Goal: Task Accomplishment & Management: Manage account settings

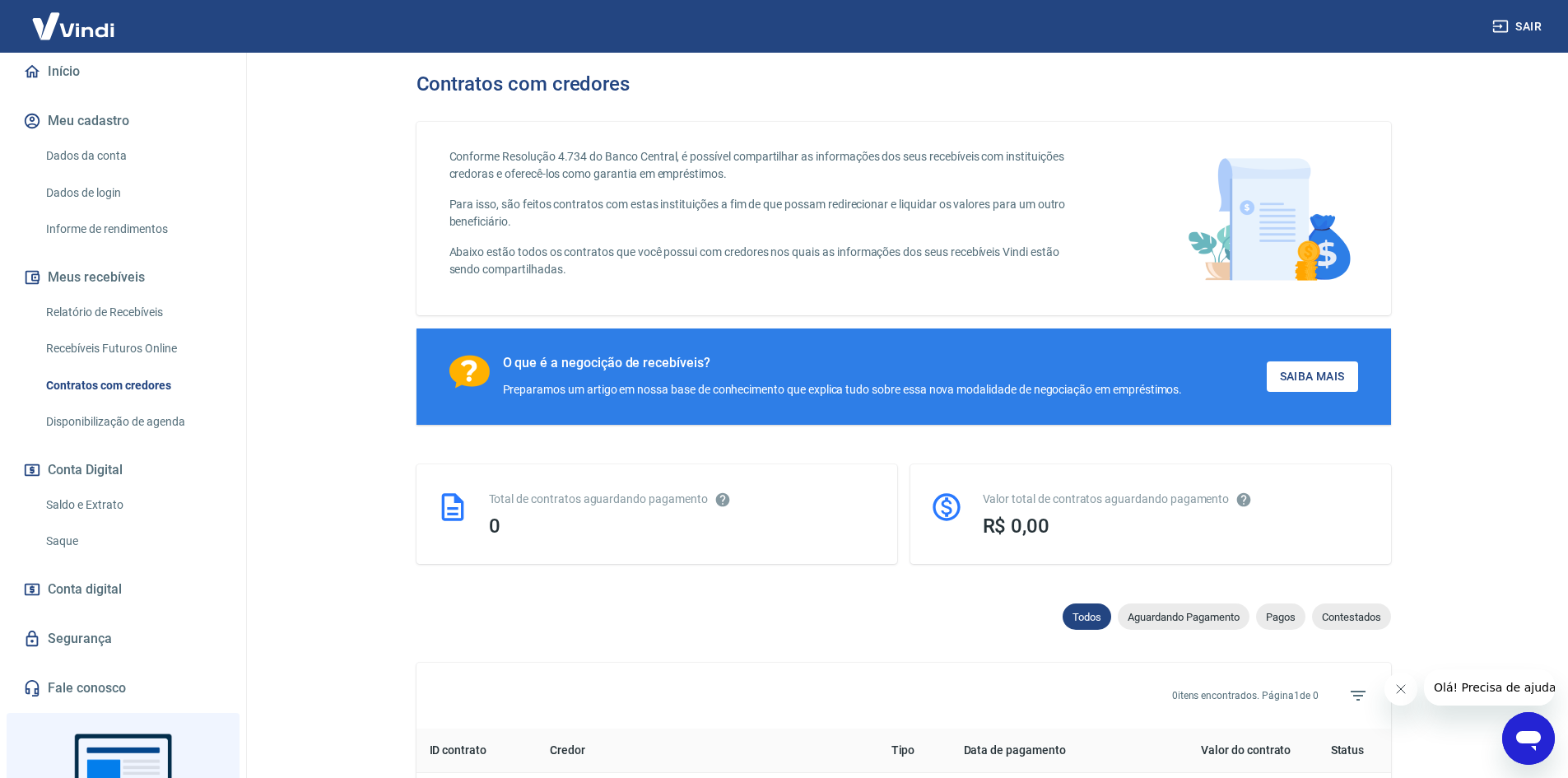
scroll to position [82, 0]
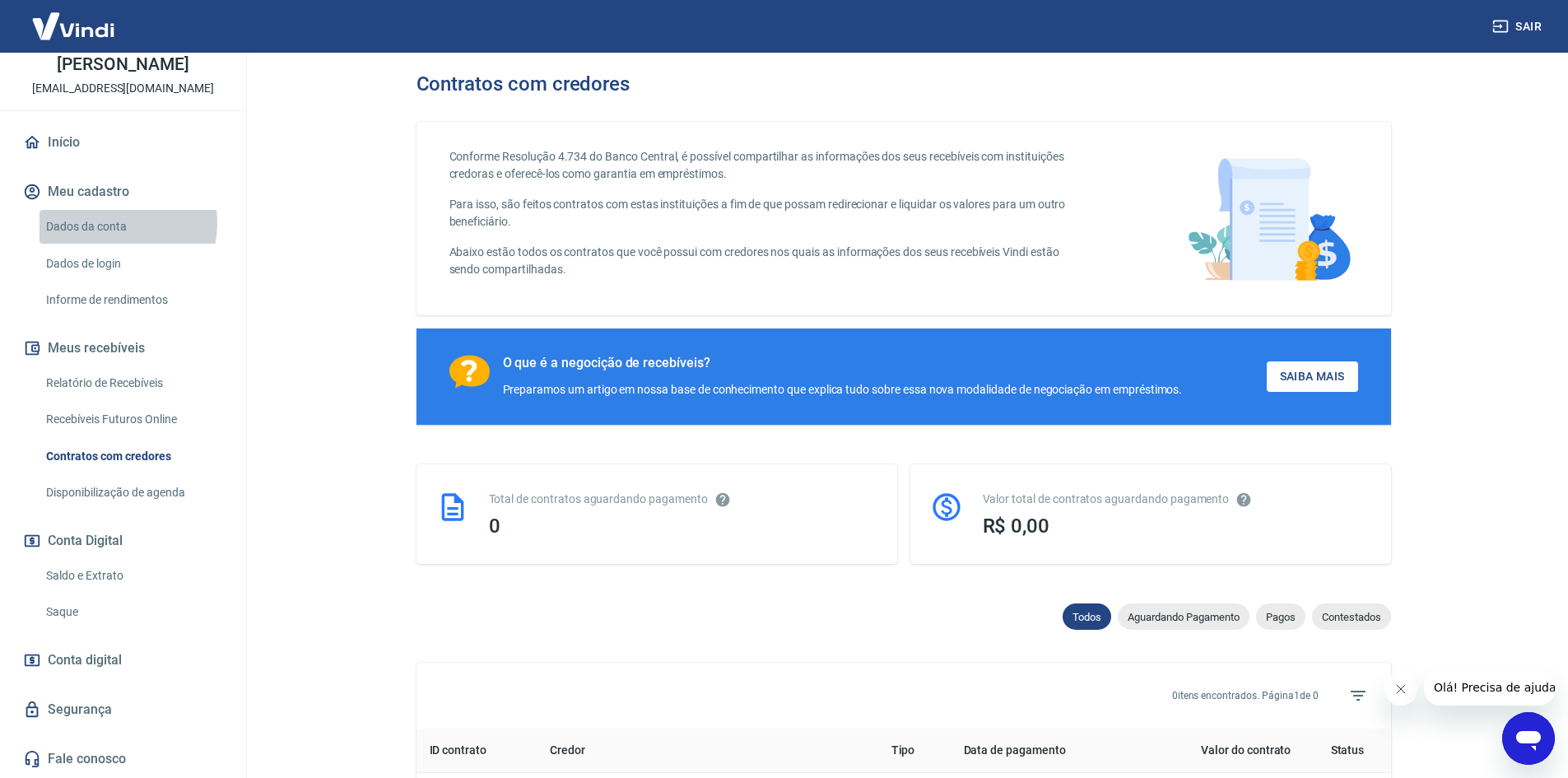
click at [105, 222] on link "Dados da conta" at bounding box center [133, 227] width 187 height 34
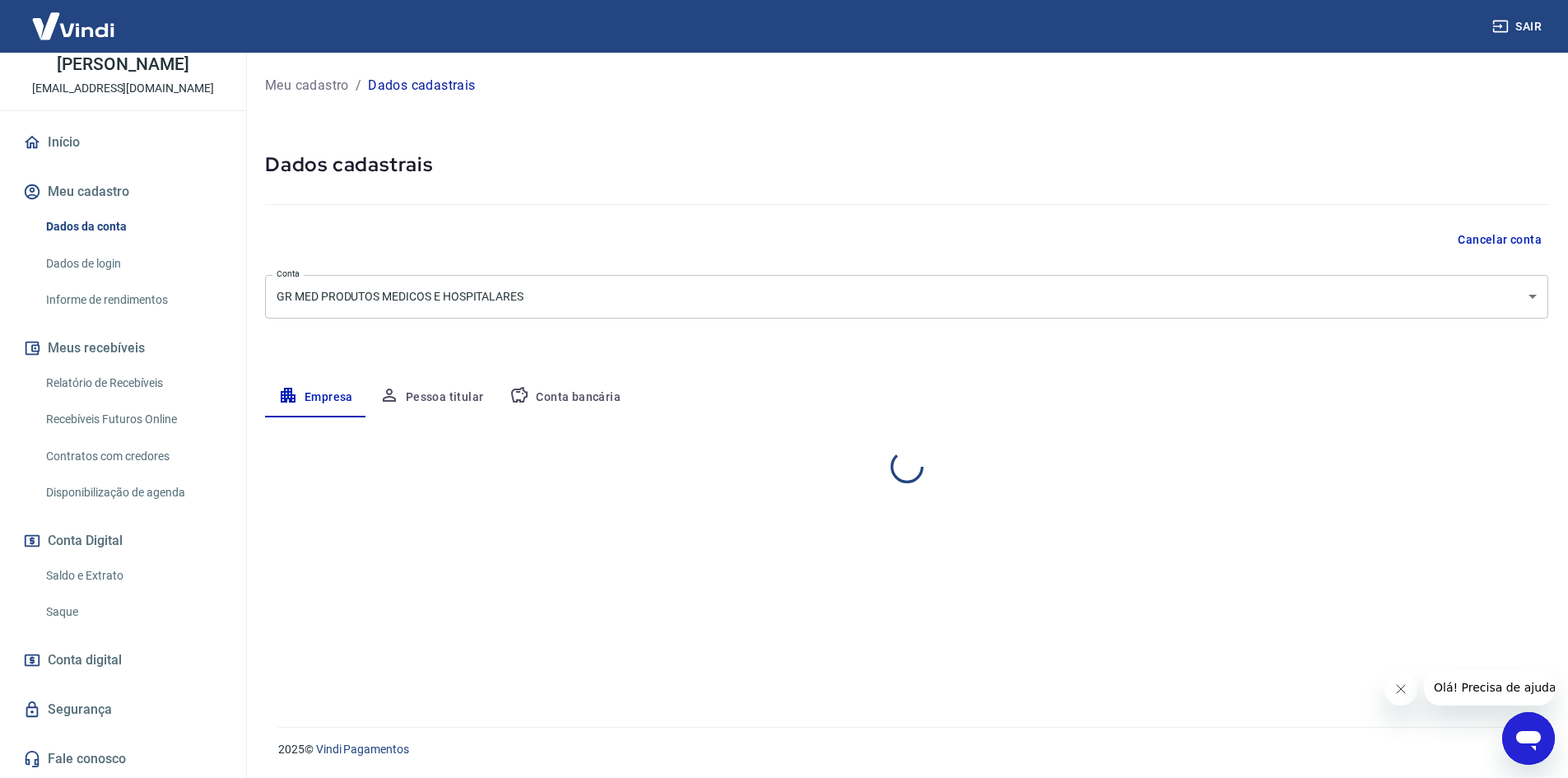
select select "SP"
select select "business"
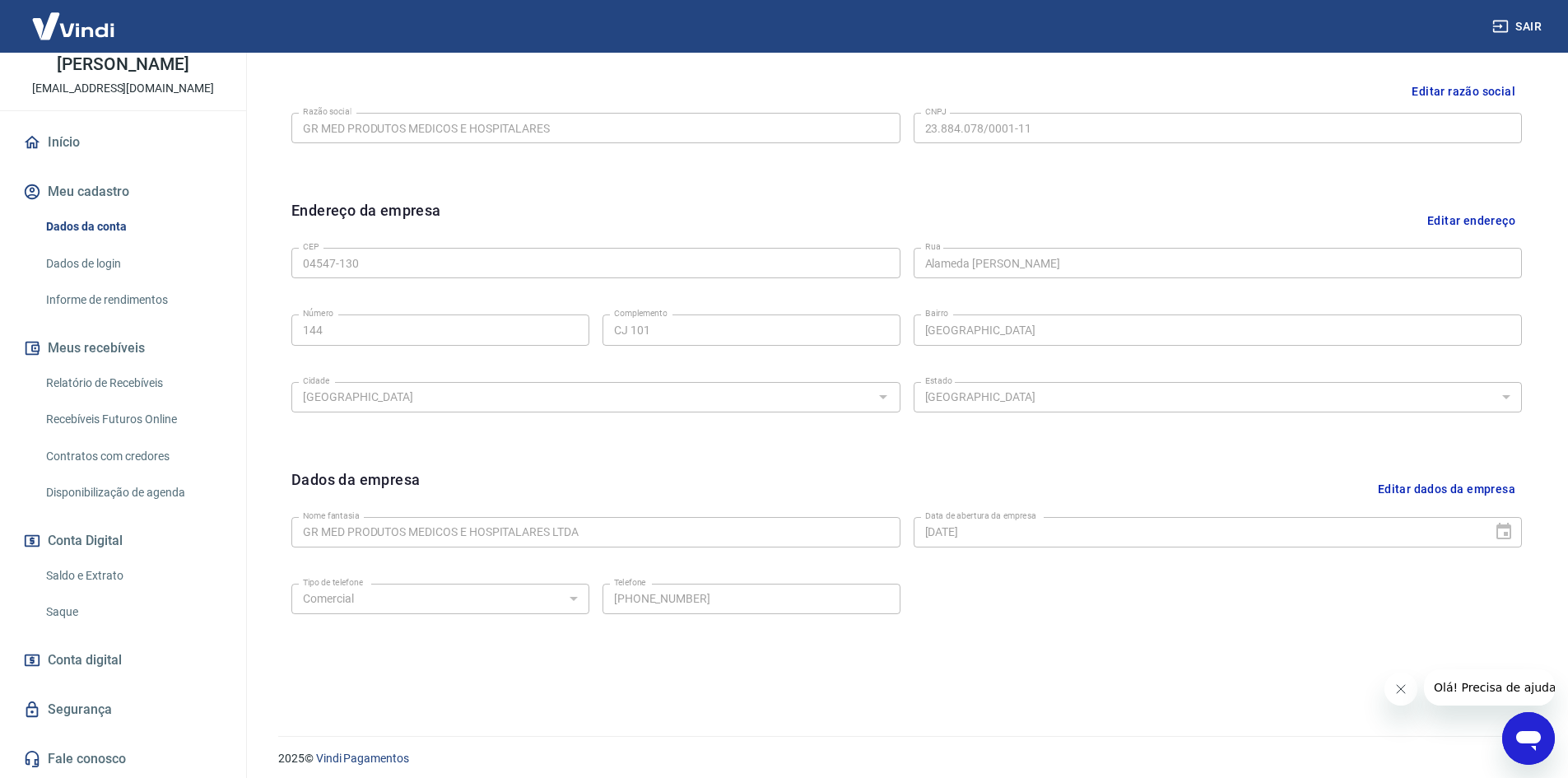
scroll to position [410, 0]
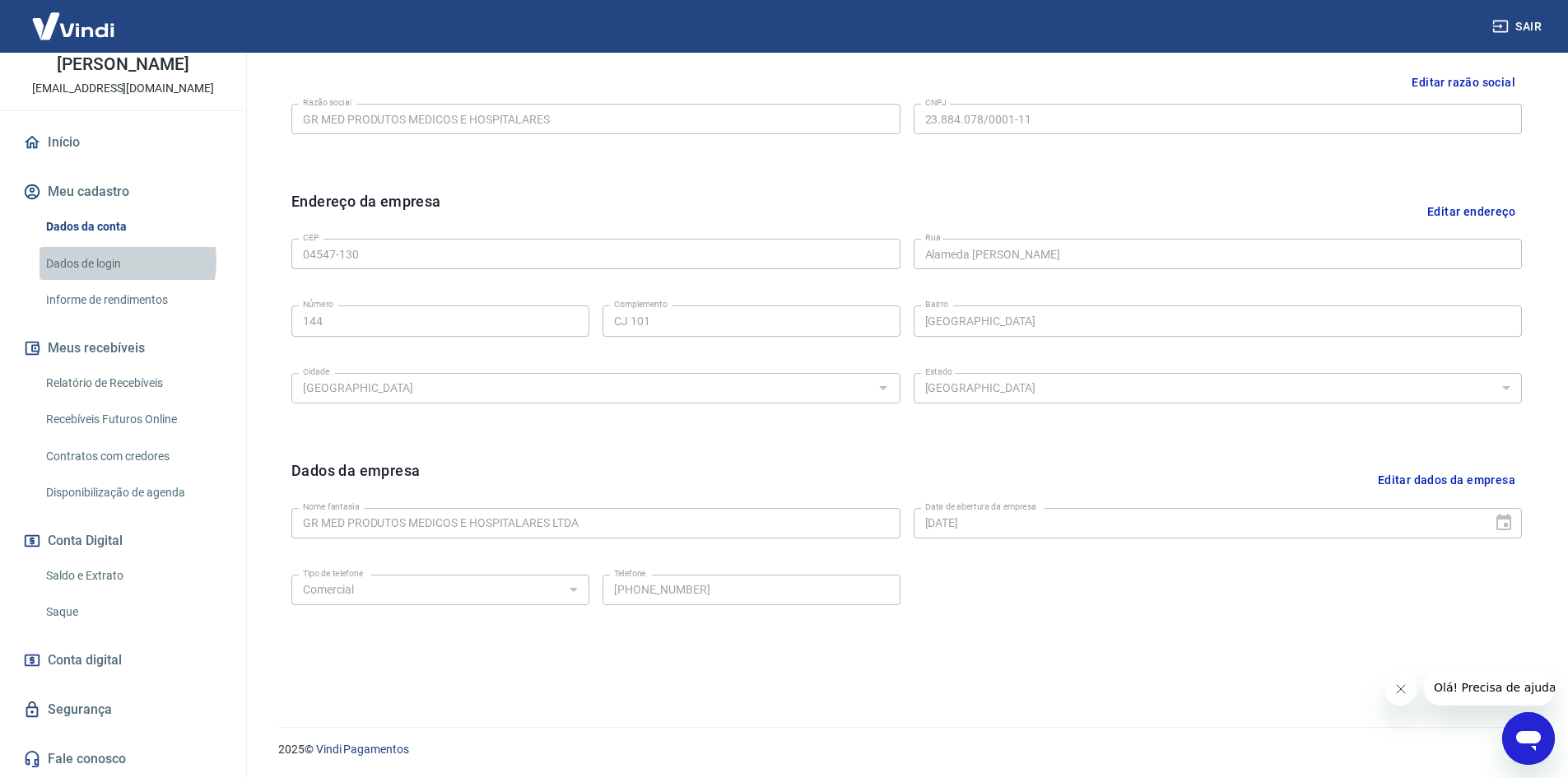
click at [117, 261] on link "Dados de login" at bounding box center [133, 264] width 187 height 34
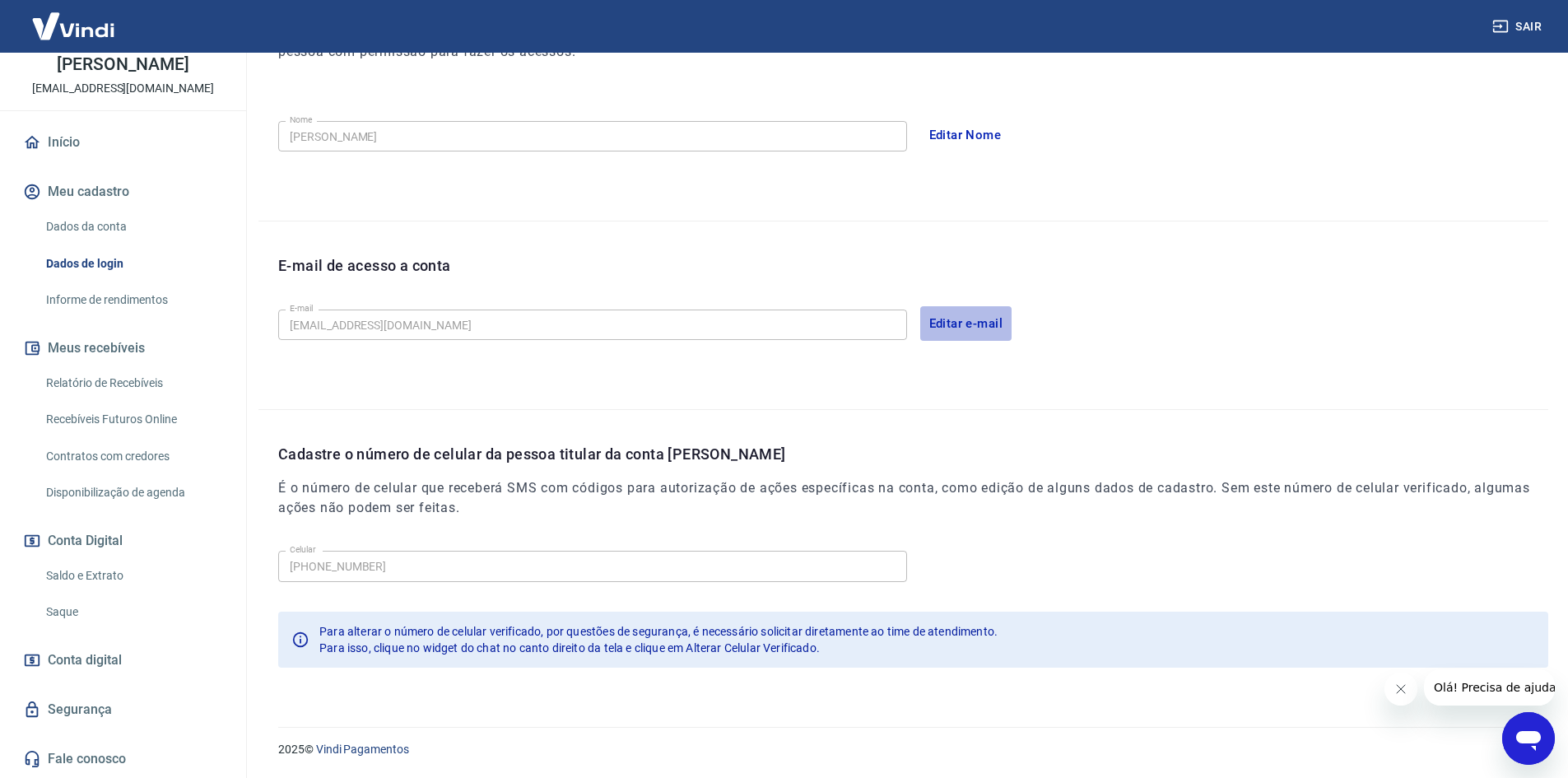
click at [979, 319] on button "Editar e-mail" at bounding box center [966, 324] width 92 height 35
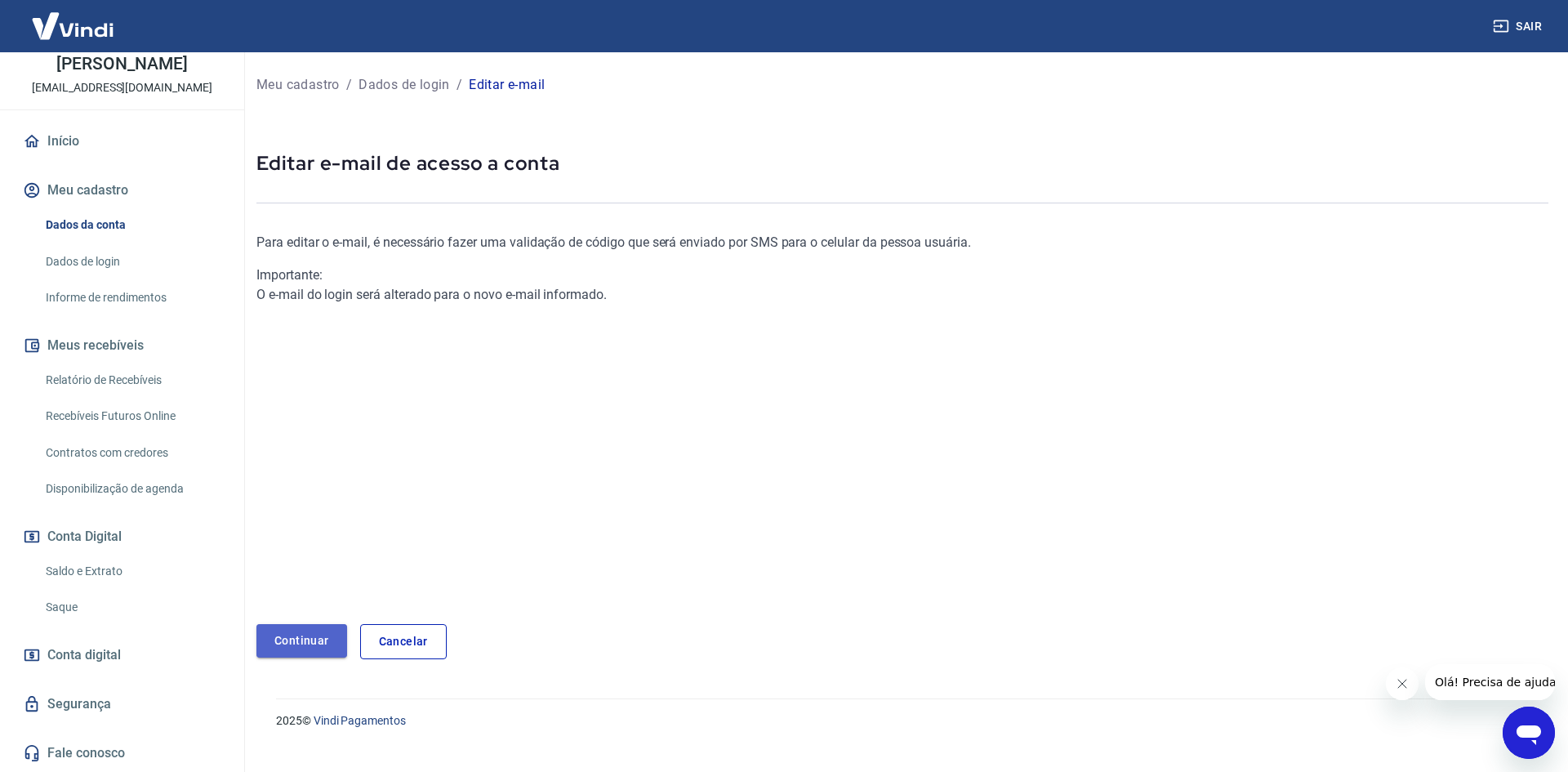
click at [304, 641] on link "Continuar" at bounding box center [301, 641] width 91 height 34
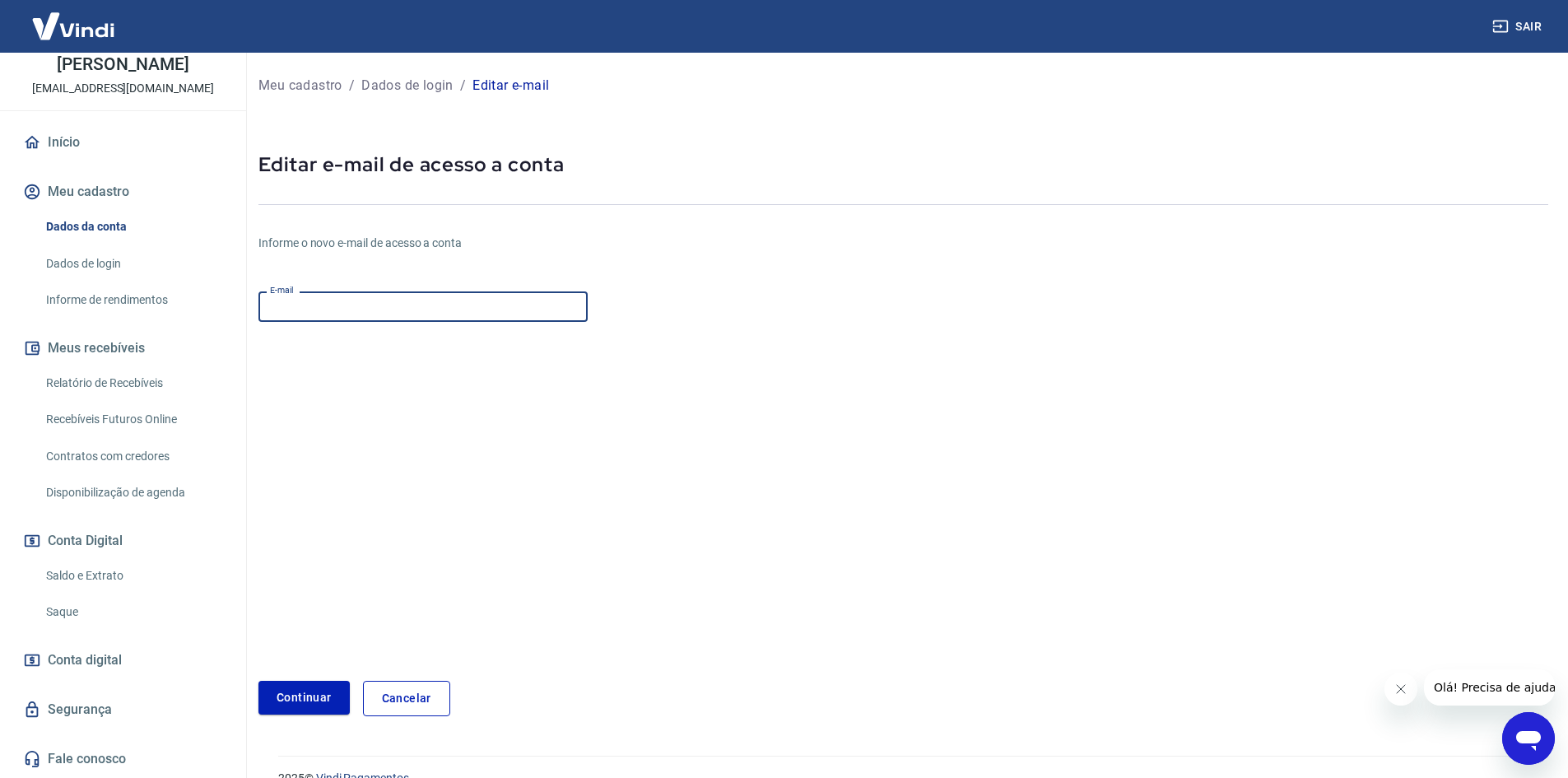
click at [388, 307] on input "E-mail" at bounding box center [422, 307] width 329 height 30
type input "[EMAIL_ADDRESS][DOMAIN_NAME]"
click at [541, 533] on form "E-mail [EMAIL_ADDRESS][DOMAIN_NAME] E-mail Continuar Cancelar" at bounding box center [688, 500] width 860 height 431
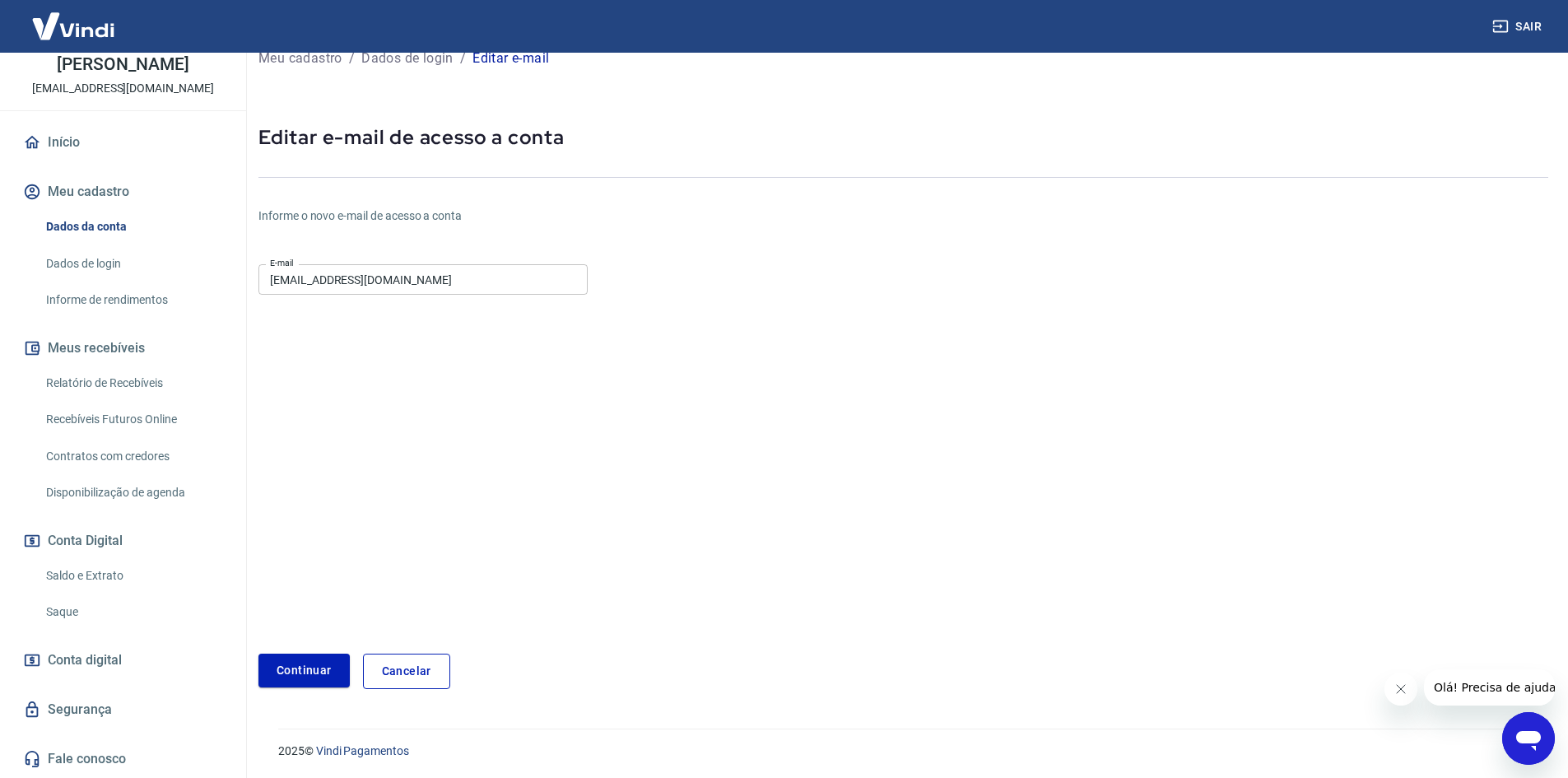
scroll to position [29, 0]
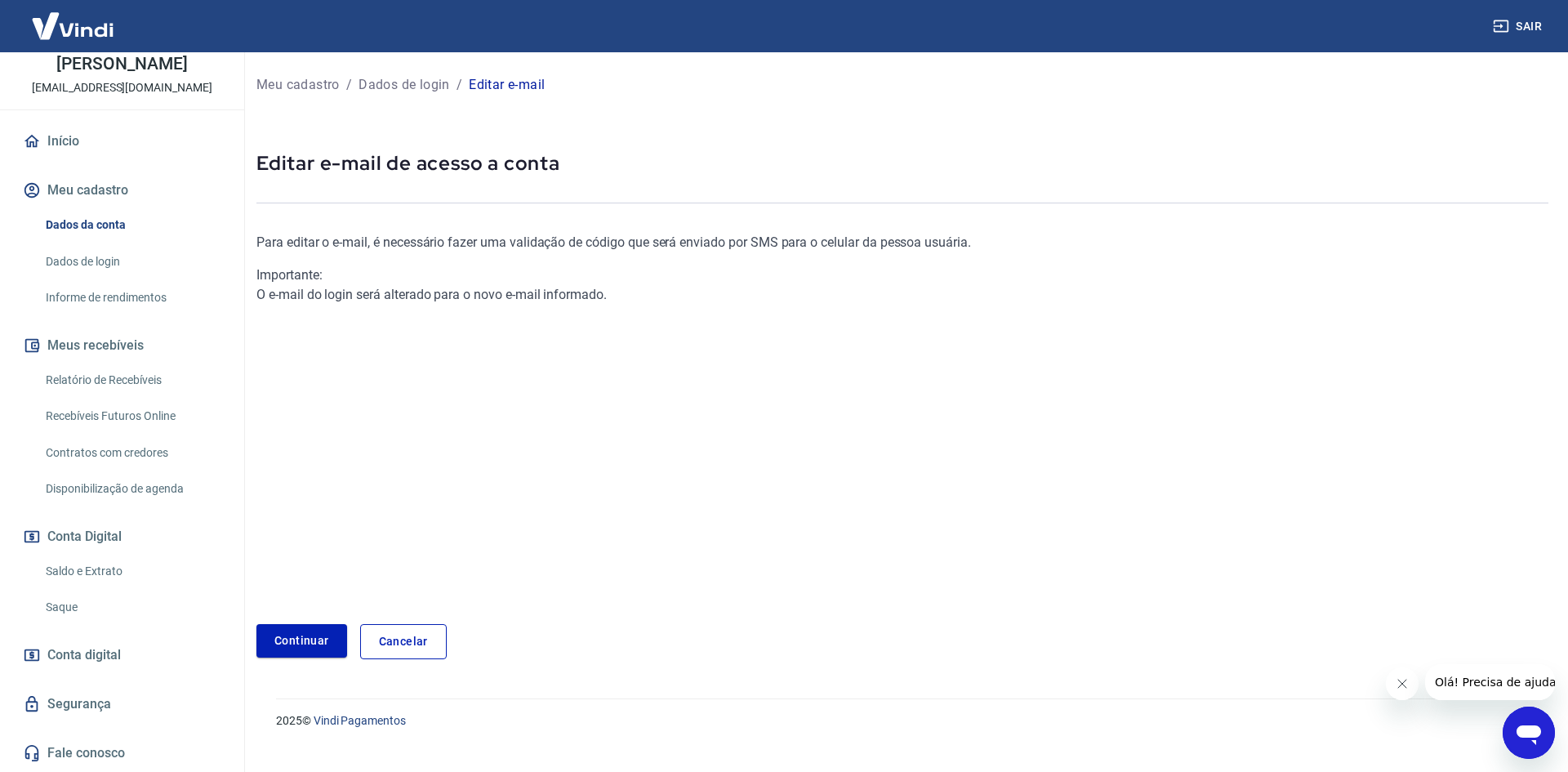
click at [407, 642] on link "Cancelar" at bounding box center [403, 641] width 86 height 35
click at [1513, 736] on div "Abrir janela de mensagens" at bounding box center [1528, 732] width 49 height 49
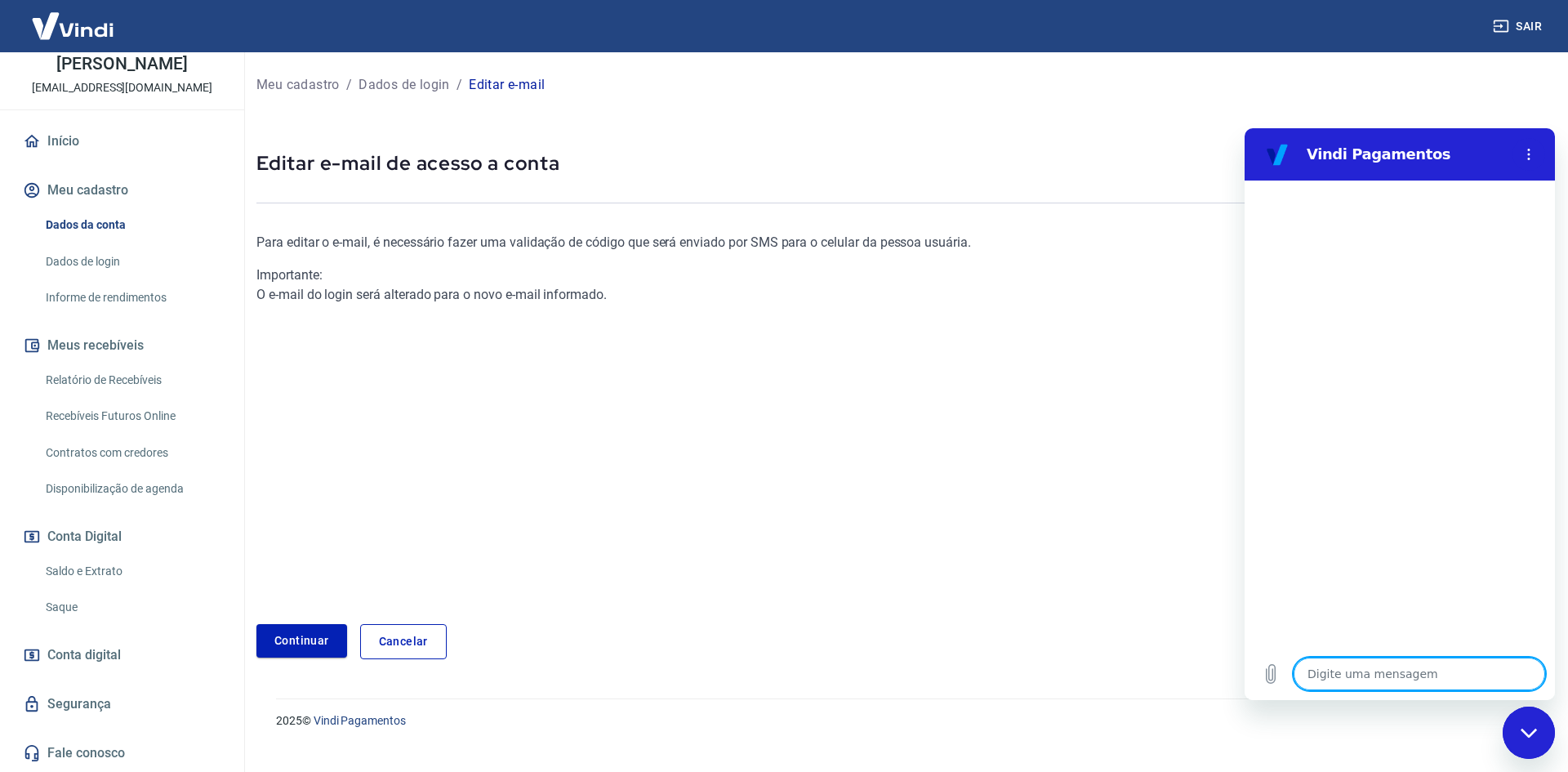
type textarea "x"
